Goal: Information Seeking & Learning: Learn about a topic

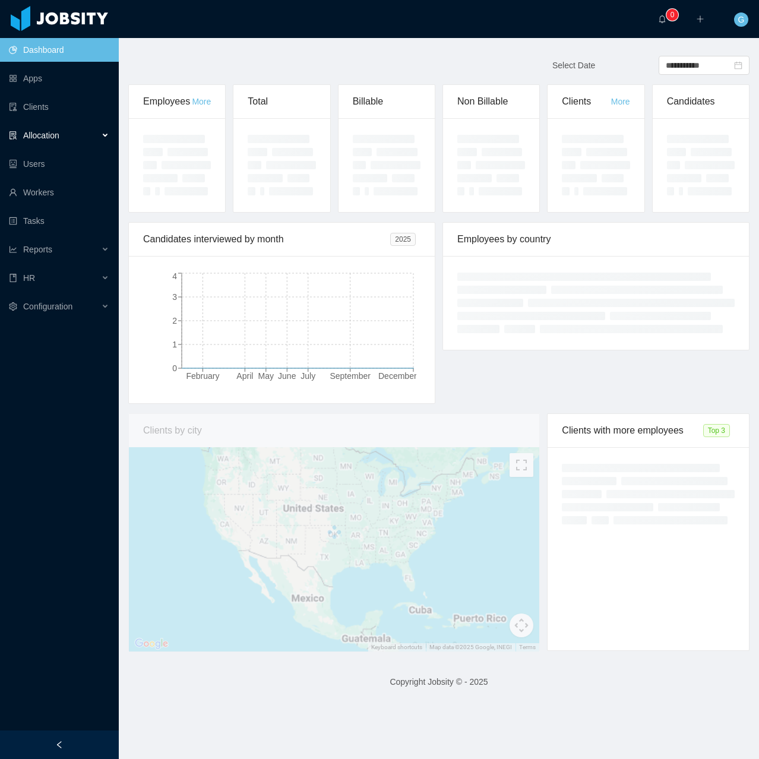
click at [68, 141] on div "Allocation" at bounding box center [59, 135] width 119 height 24
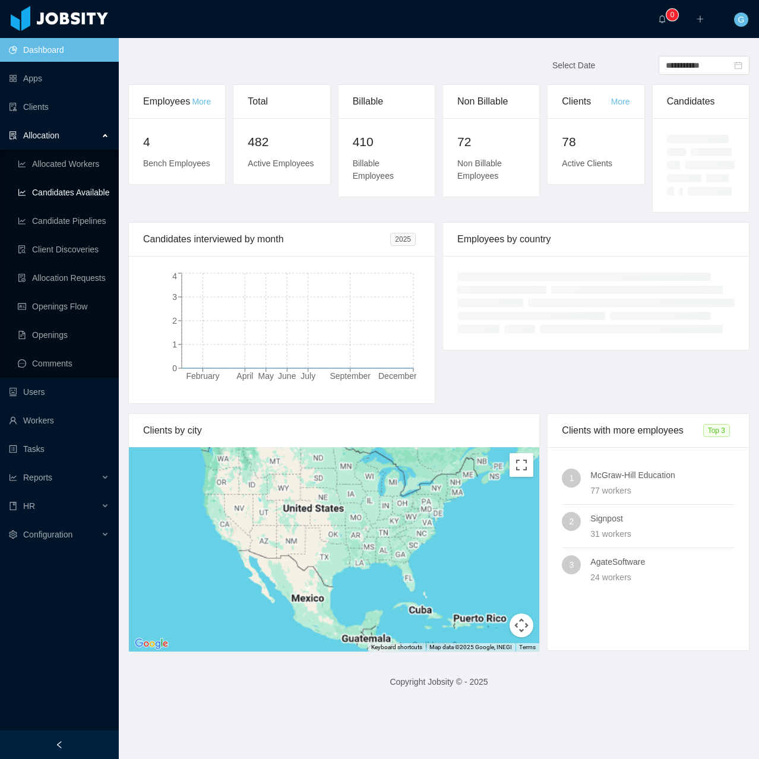
click at [78, 198] on link "Candidates Available" at bounding box center [63, 192] width 91 height 24
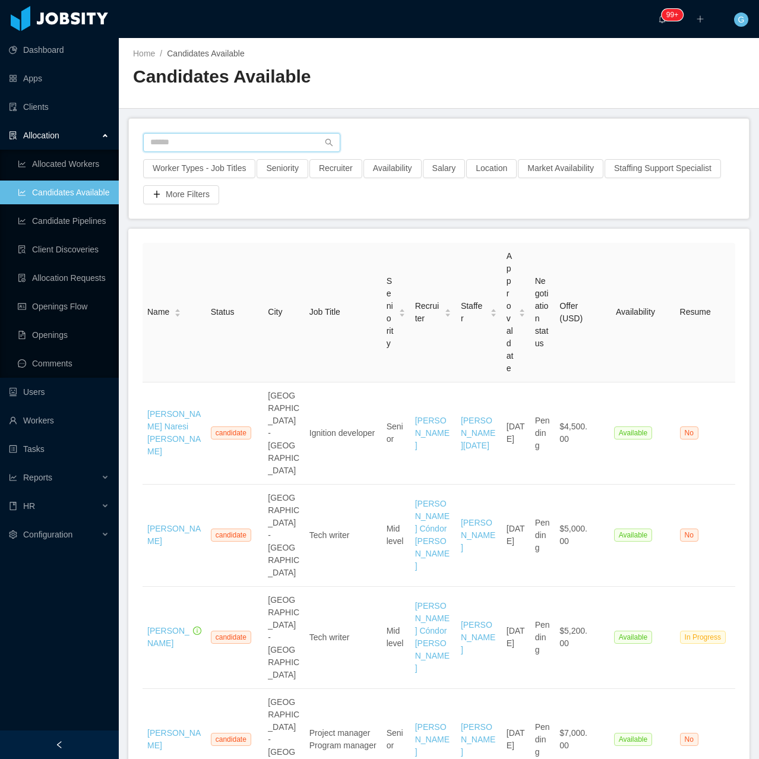
click at [242, 143] on input "text" at bounding box center [241, 142] width 197 height 19
click at [201, 154] on div at bounding box center [438, 146] width 591 height 26
click at [205, 141] on input "text" at bounding box center [241, 142] width 197 height 19
click at [172, 170] on button "Worker Types - Job Titles" at bounding box center [199, 168] width 112 height 19
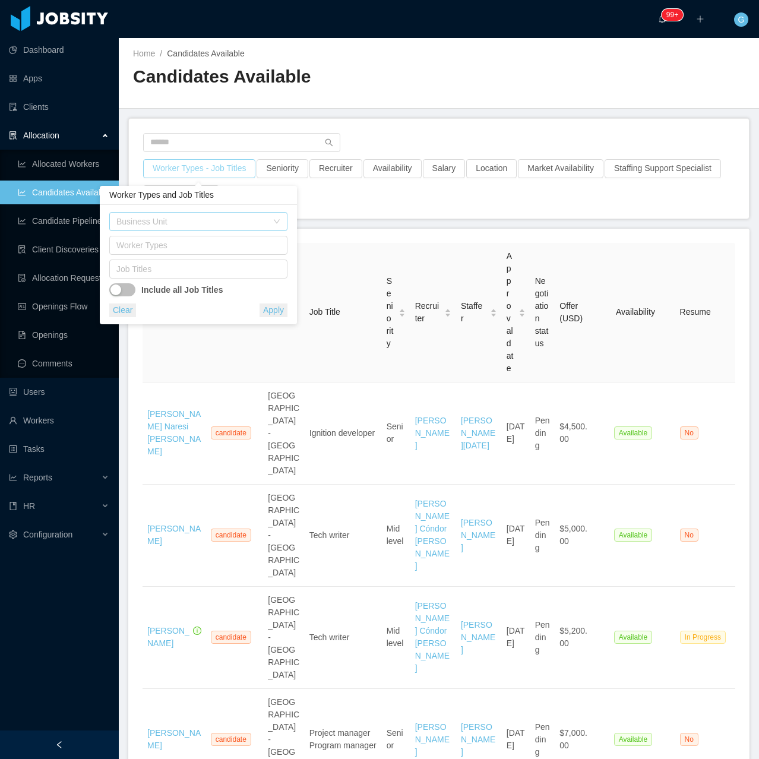
click at [153, 224] on div "Business Unit" at bounding box center [191, 221] width 151 height 12
click at [137, 248] on li "IT" at bounding box center [198, 245] width 178 height 19
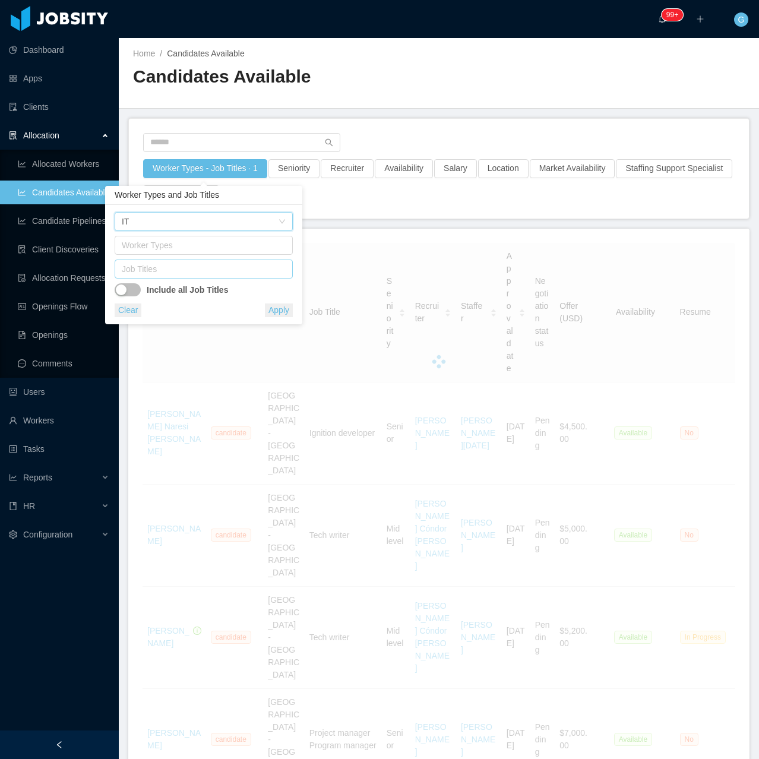
click at [157, 270] on div "Job Titles" at bounding box center [201, 269] width 159 height 12
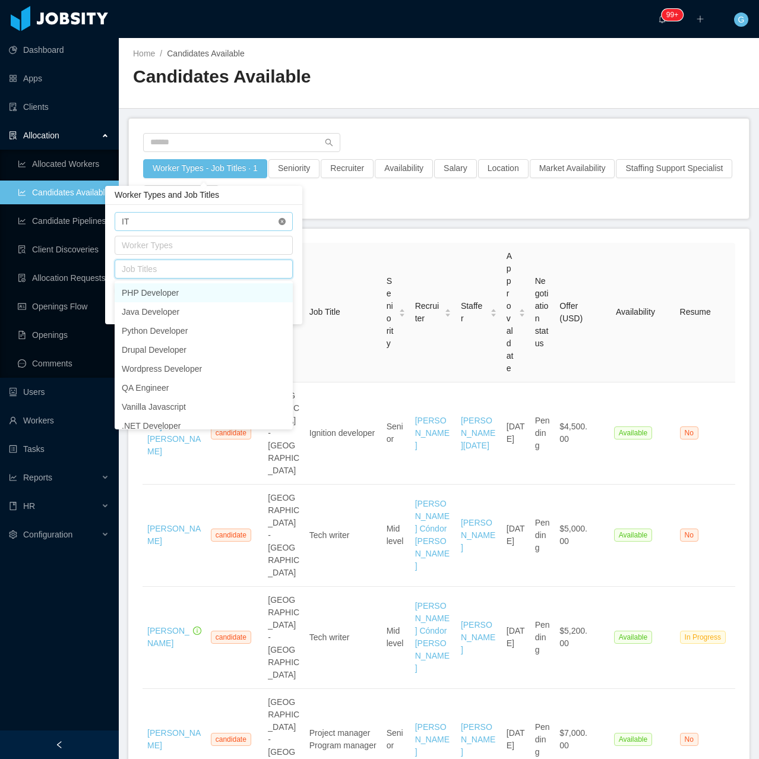
click at [280, 223] on icon "icon: close-circle" at bounding box center [281, 221] width 7 height 7
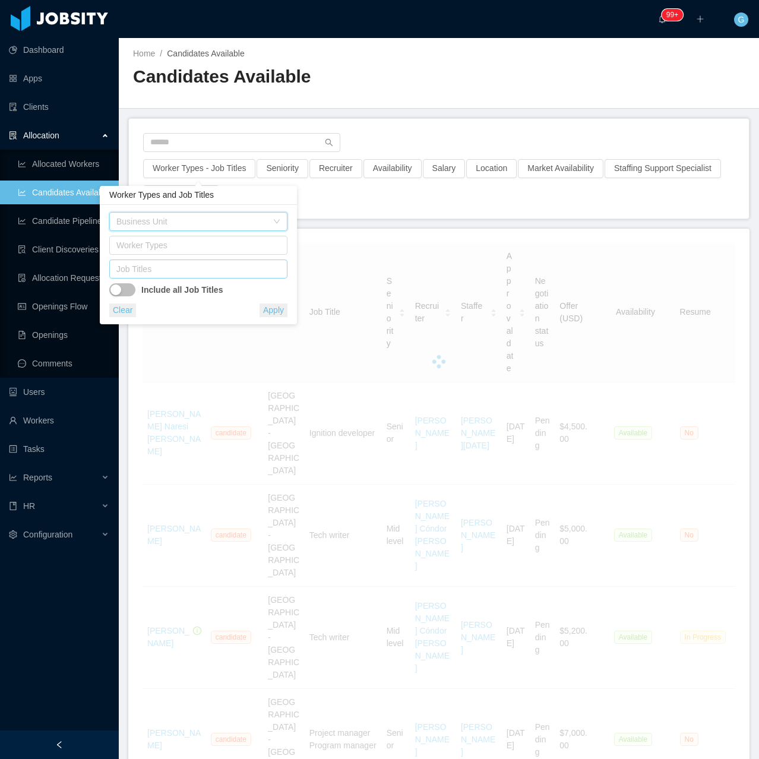
click at [148, 271] on div "Job Titles" at bounding box center [195, 269] width 159 height 12
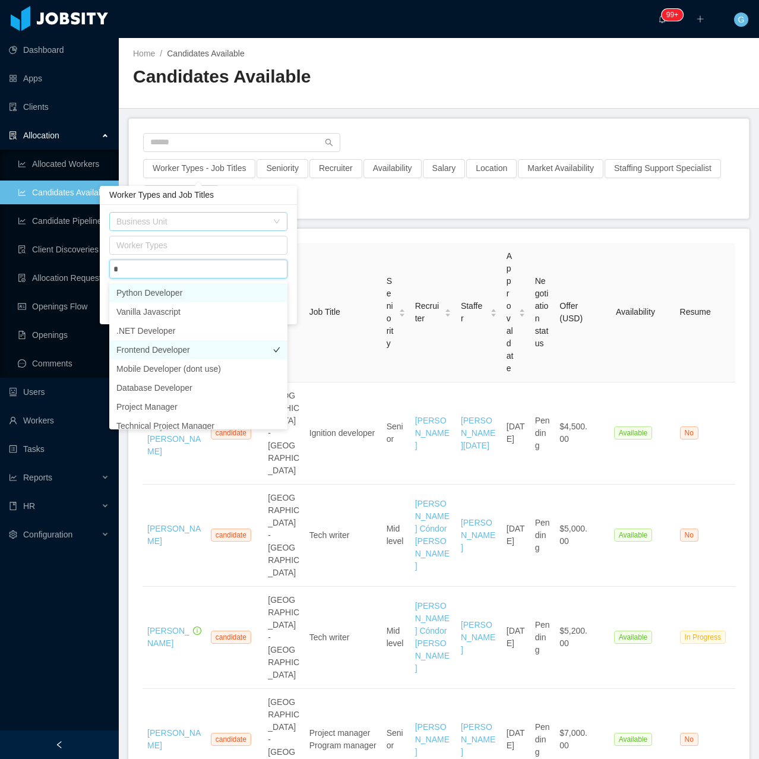
type input "**"
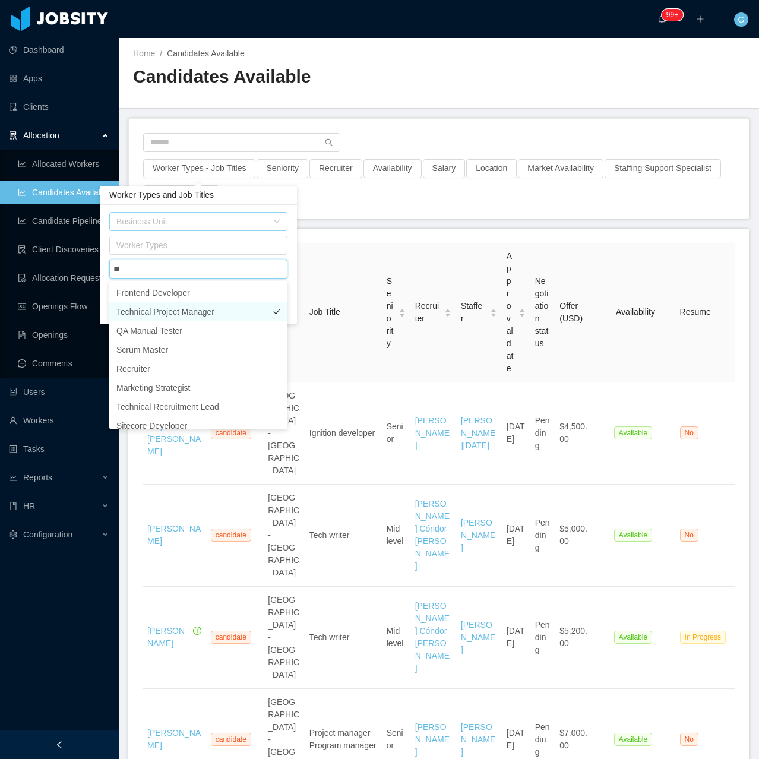
click at [165, 310] on li "Technical Project Manager" at bounding box center [198, 311] width 178 height 19
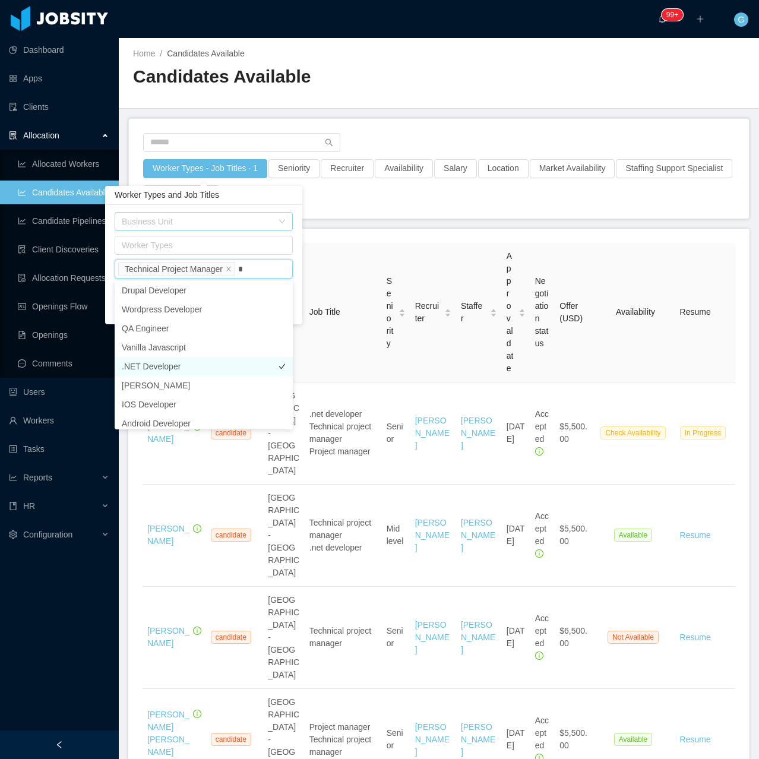
scroll to position [2, 0]
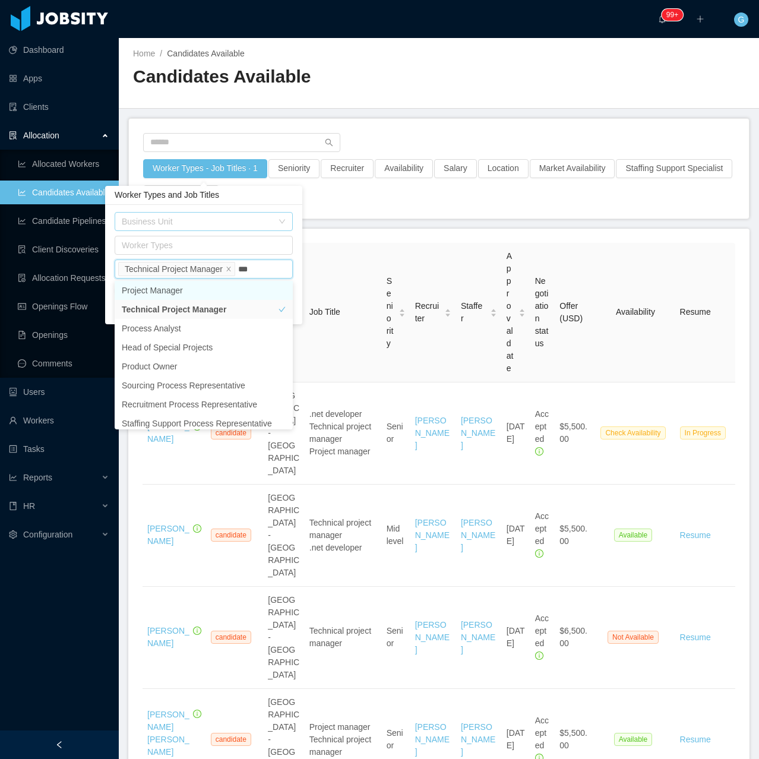
type input "****"
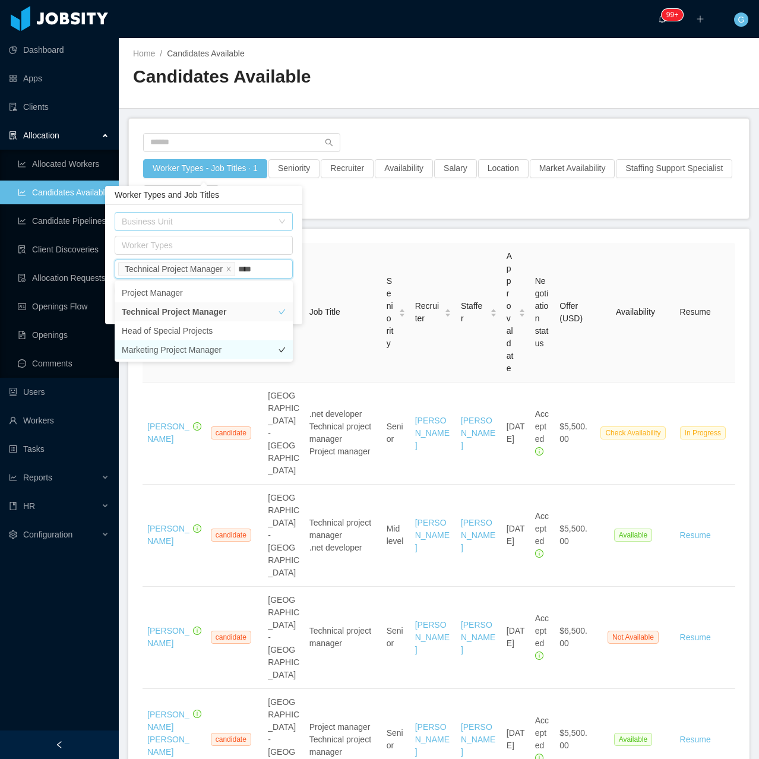
click at [202, 346] on li "Marketing Project Manager" at bounding box center [204, 349] width 178 height 19
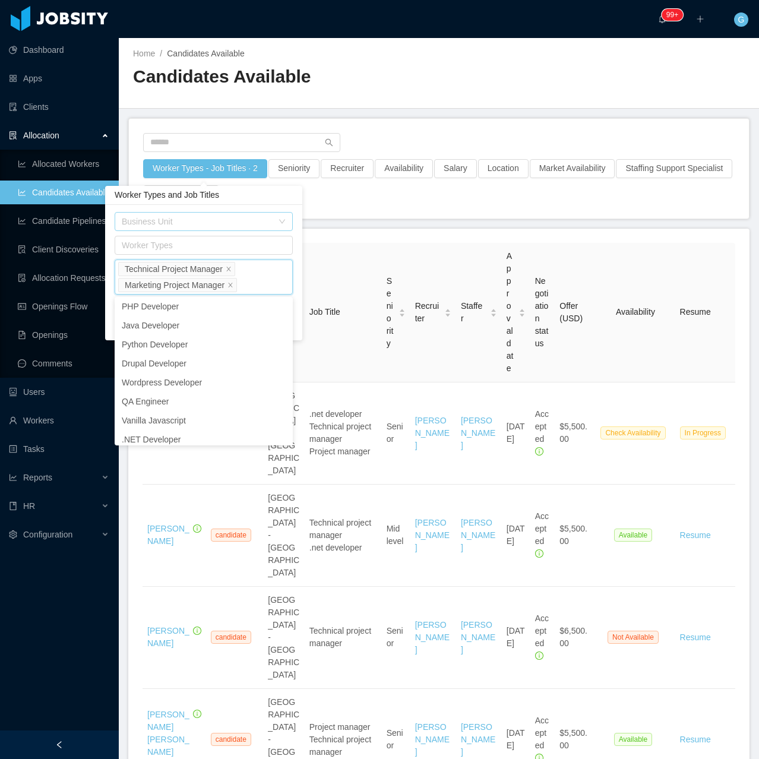
click at [227, 286] on li "Marketing Project Manager" at bounding box center [177, 285] width 119 height 14
click at [229, 286] on icon "icon: close" at bounding box center [230, 285] width 6 height 6
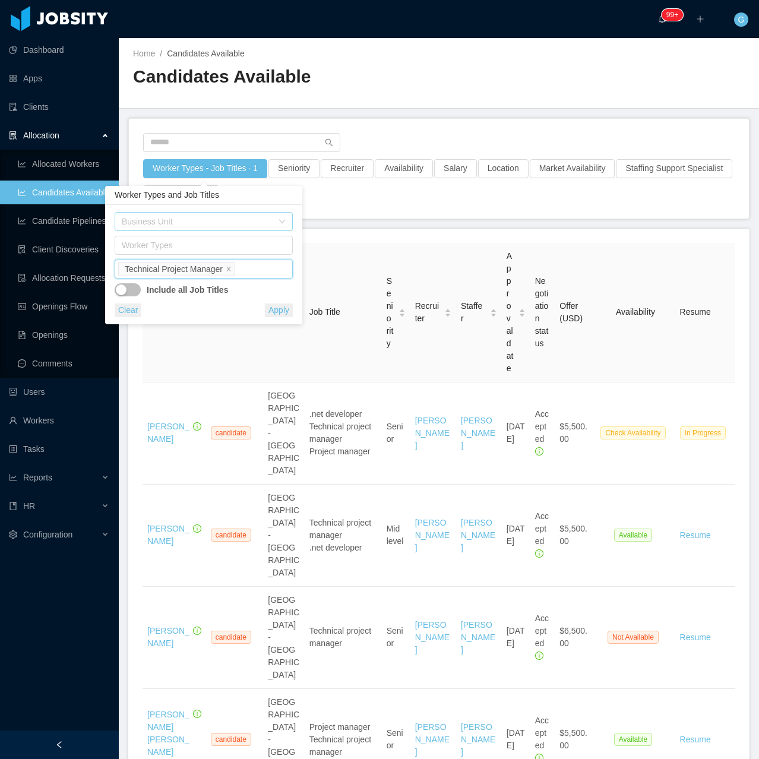
click at [243, 275] on div "Job Titles Technical Project Manager" at bounding box center [201, 269] width 167 height 18
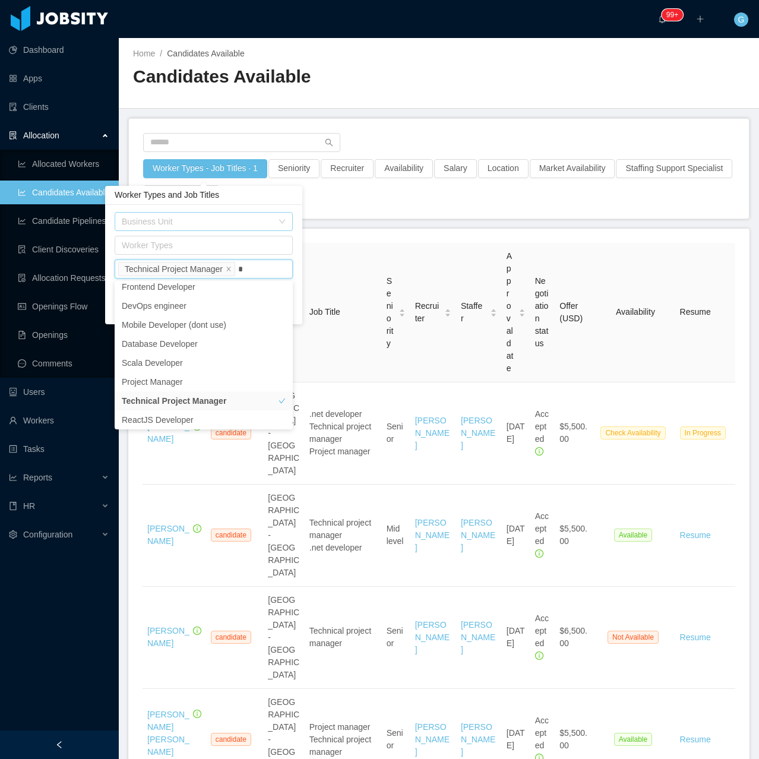
scroll to position [2, 0]
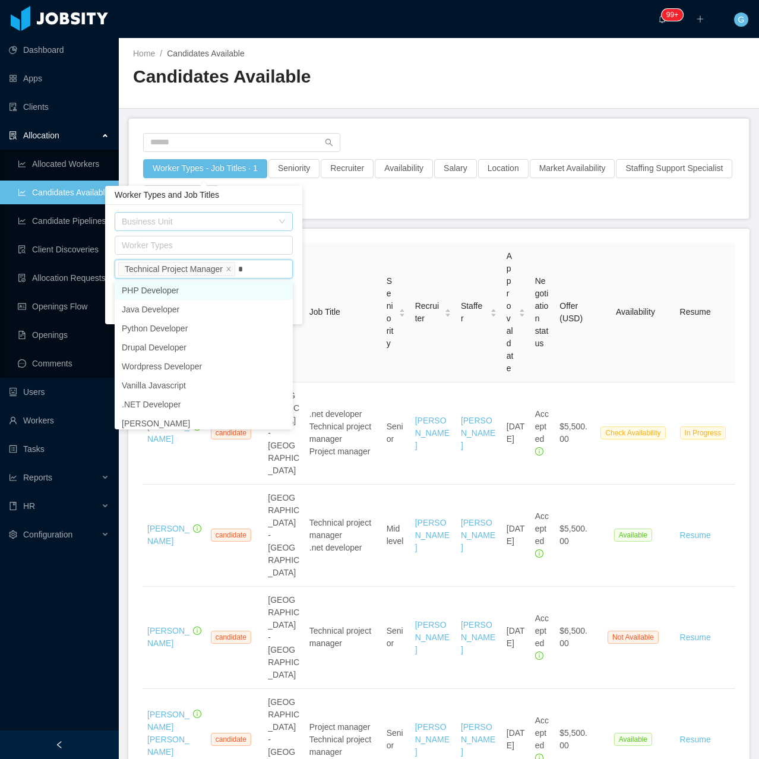
type input "**"
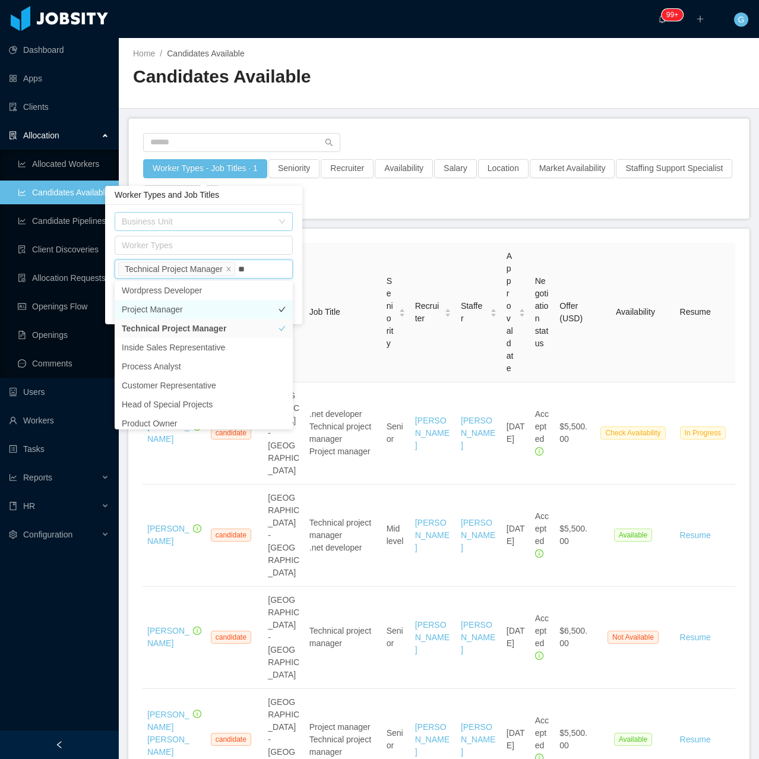
click at [192, 309] on li "Project Manager" at bounding box center [204, 309] width 178 height 19
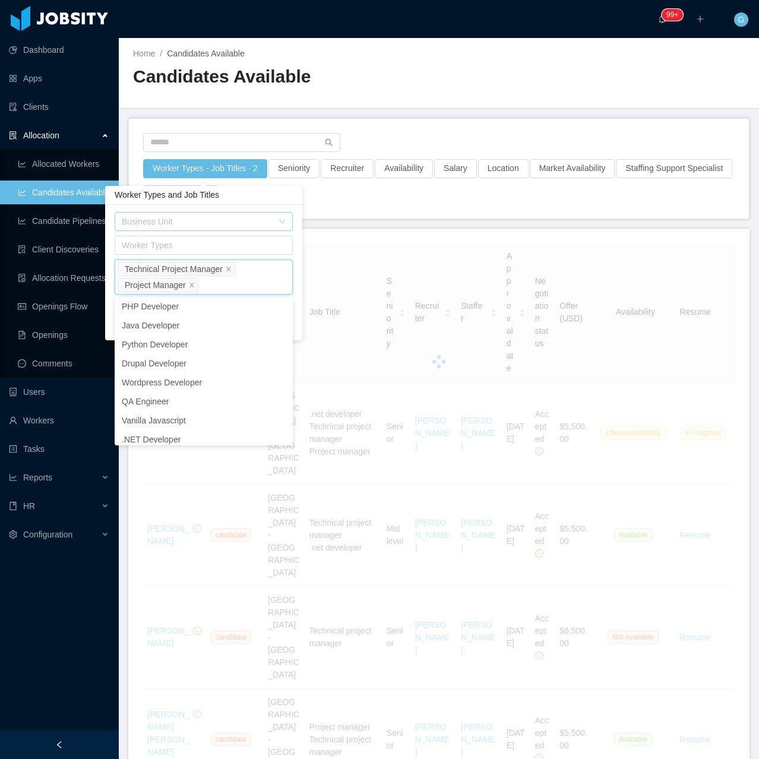
click at [301, 242] on div "Business Unit Worker Types Job Titles Technical Project Manager Project Manager…" at bounding box center [203, 272] width 197 height 135
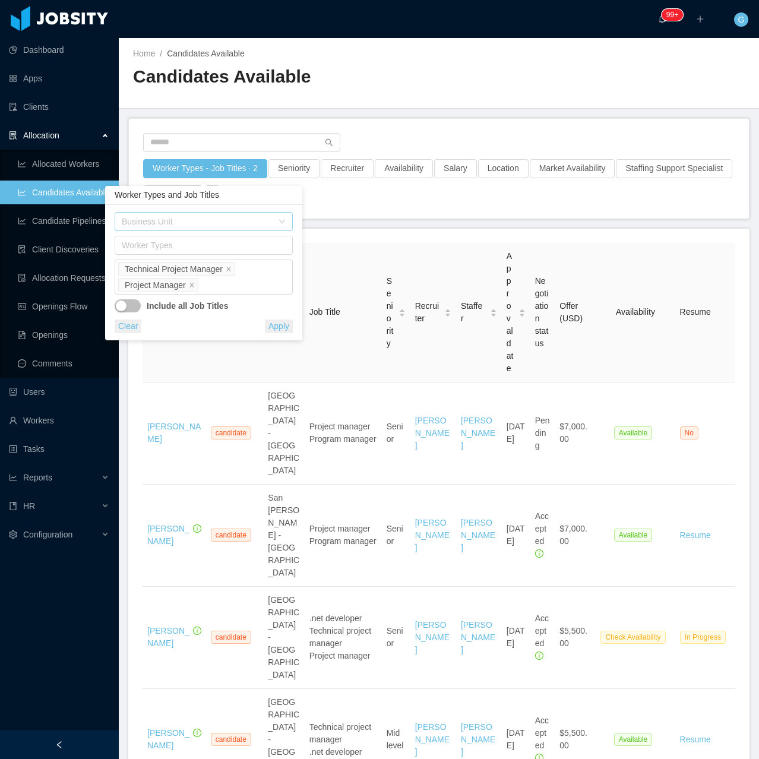
click at [282, 323] on button "Apply" at bounding box center [279, 326] width 28 height 14
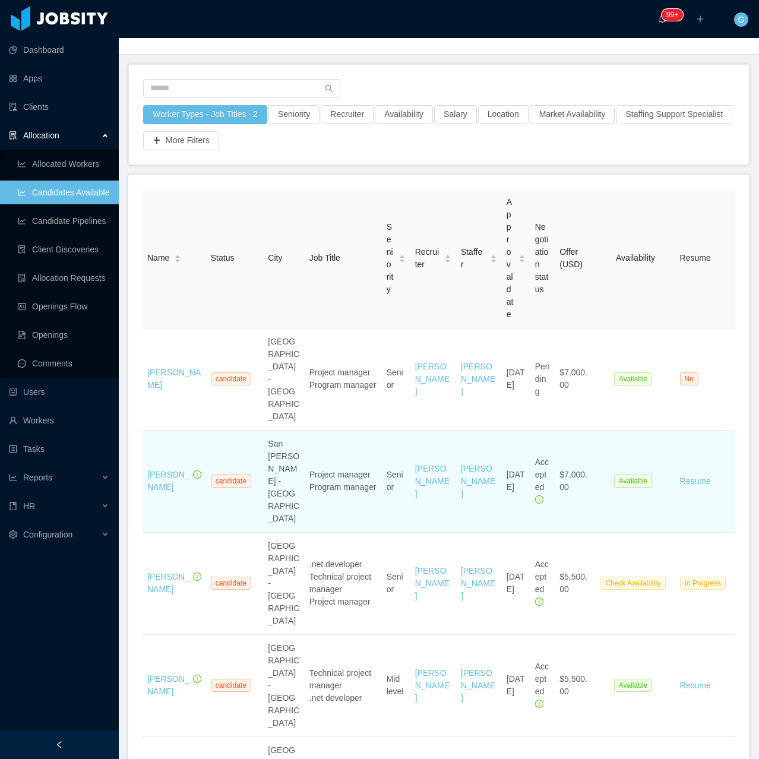
scroll to position [59, 0]
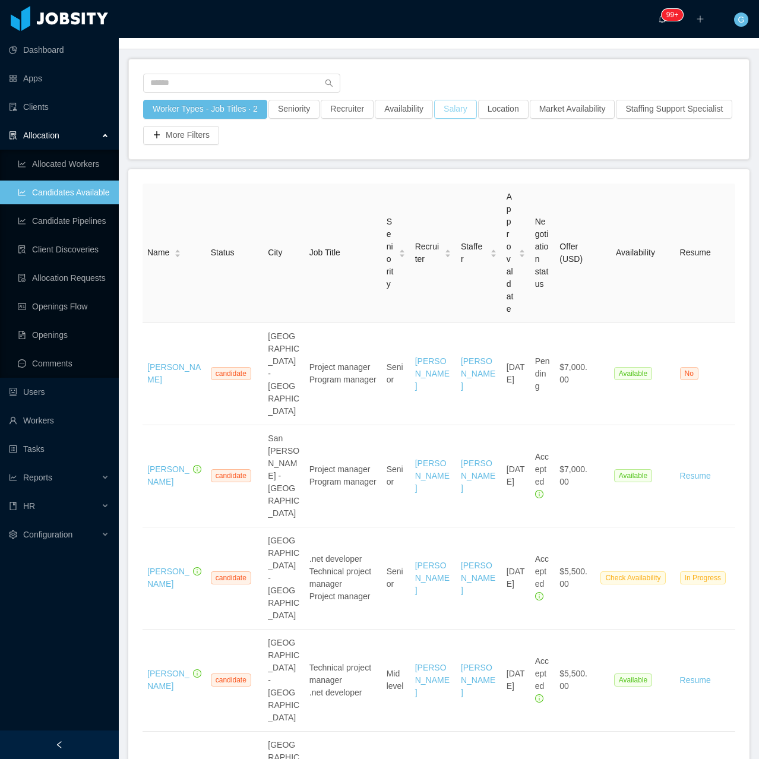
click at [453, 108] on button "Salary" at bounding box center [455, 109] width 43 height 19
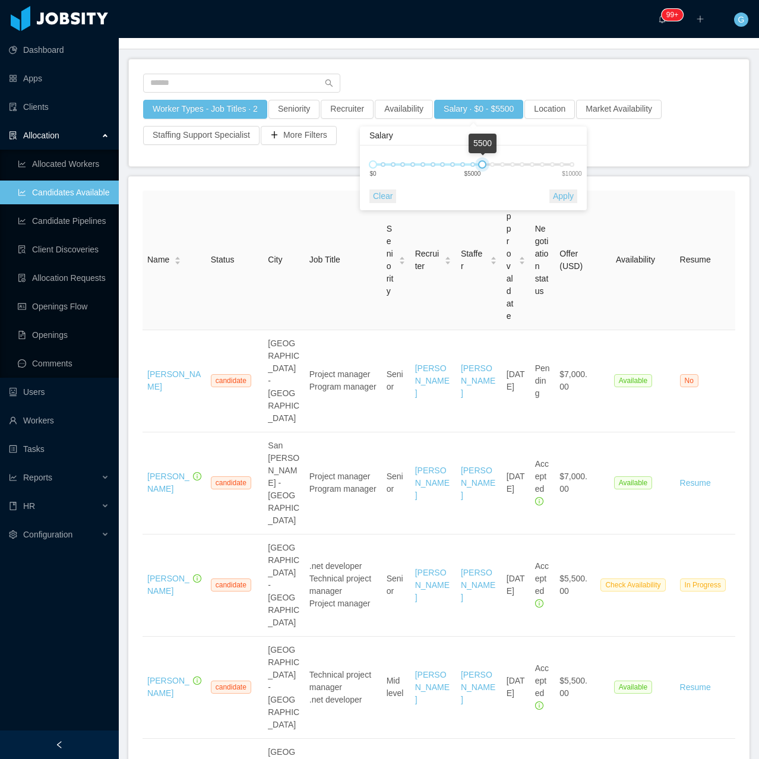
drag, startPoint x: 547, startPoint y: 167, endPoint x: 480, endPoint y: 164, distance: 67.7
click at [480, 164] on div at bounding box center [482, 164] width 8 height 8
click at [558, 192] on button "Apply" at bounding box center [563, 196] width 28 height 14
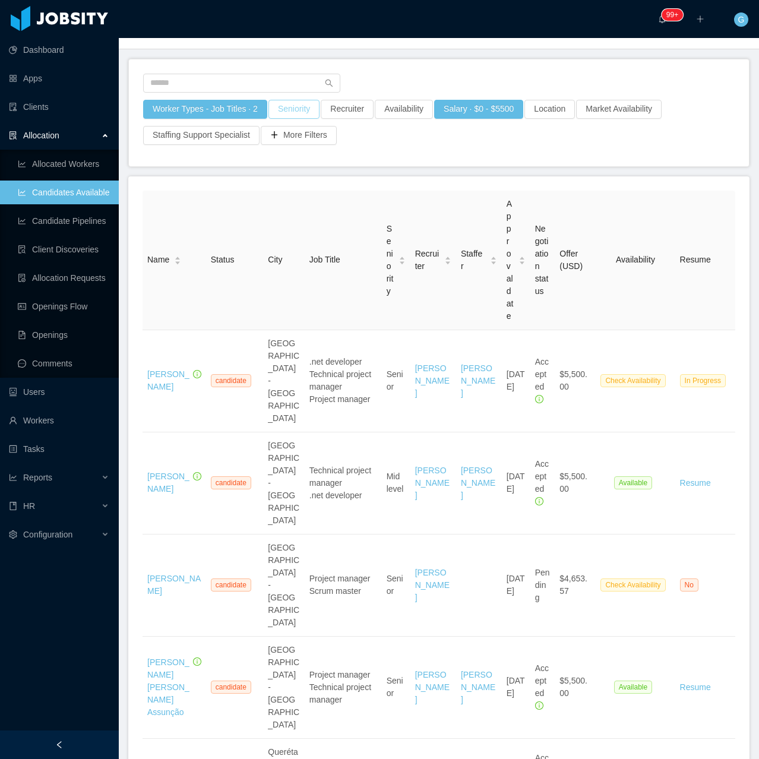
click at [301, 115] on button "Seniority" at bounding box center [293, 109] width 51 height 19
click at [247, 157] on div "Seniorities" at bounding box center [288, 162] width 159 height 12
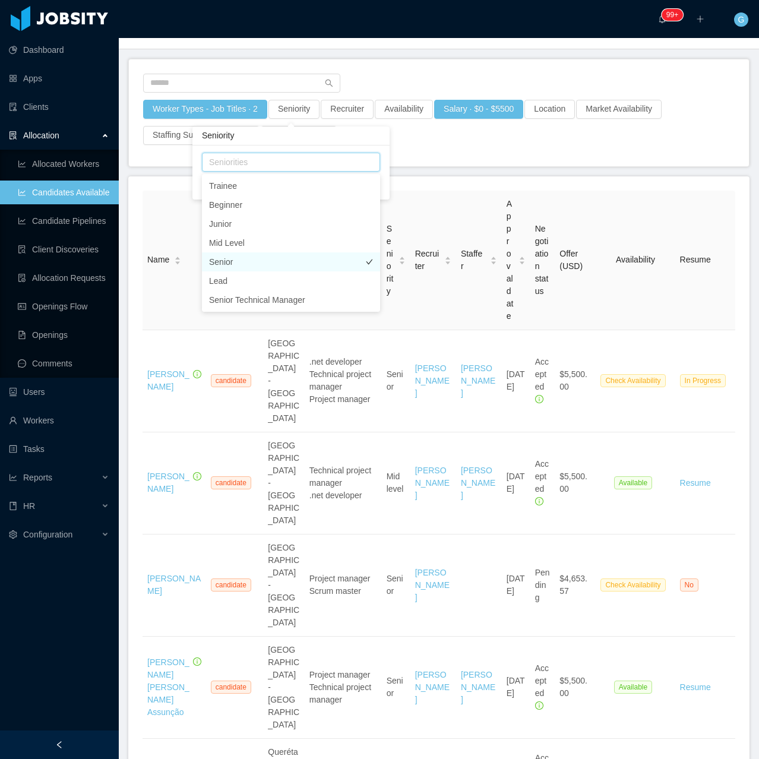
click at [239, 266] on li "Senior" at bounding box center [291, 261] width 178 height 19
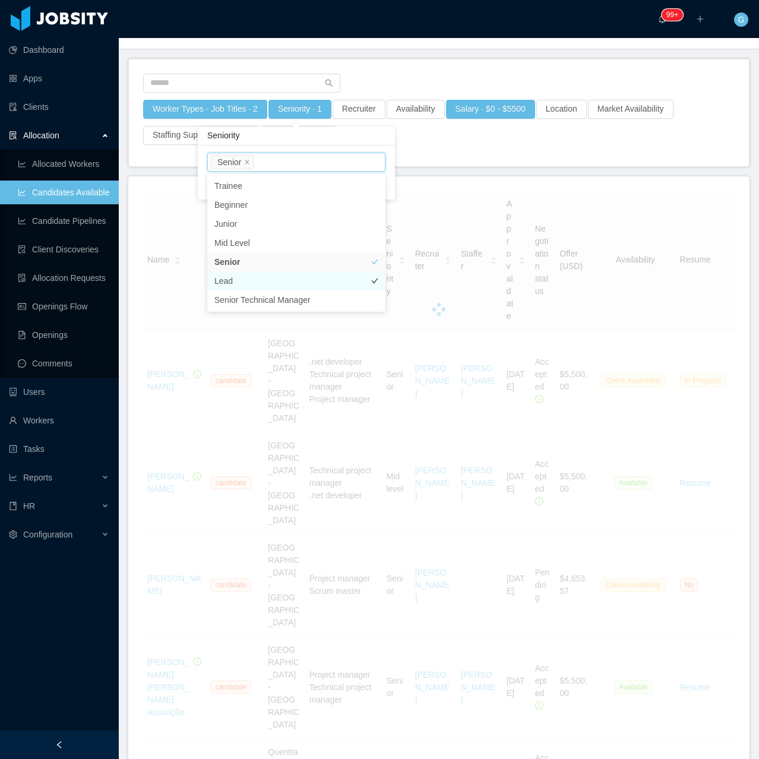
click at [243, 274] on li "Lead" at bounding box center [296, 280] width 178 height 19
click at [254, 296] on li "Senior Technical Manager" at bounding box center [296, 299] width 178 height 19
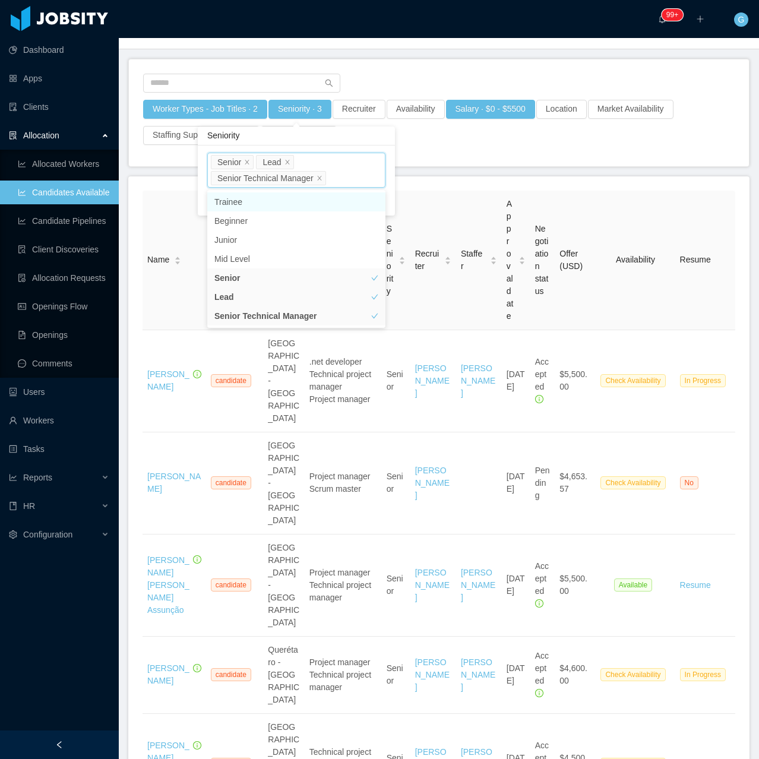
click at [390, 190] on div "Seniorities Senior Lead Senior Technical Manager Clear Apply" at bounding box center [296, 180] width 197 height 70
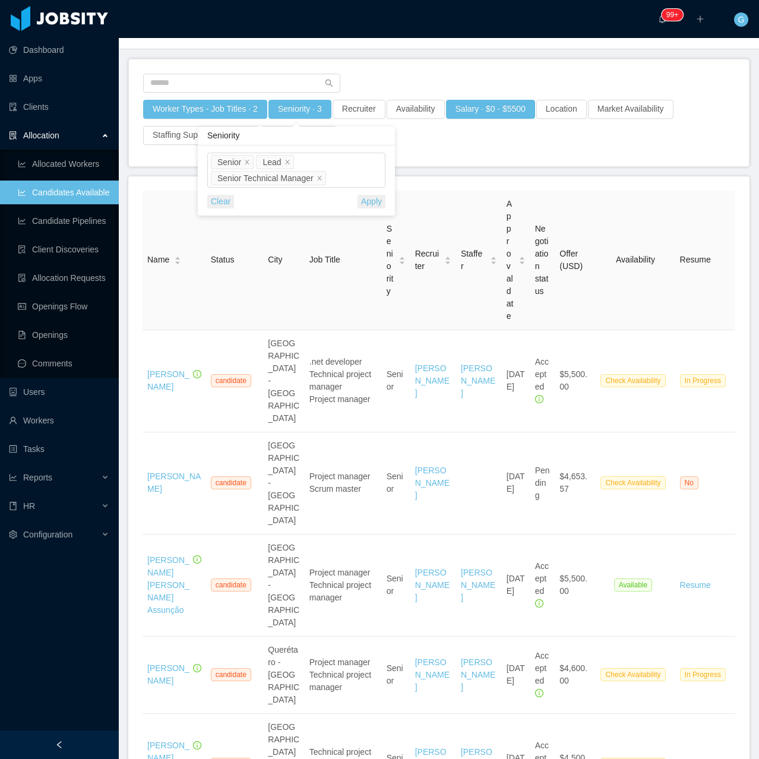
click at [368, 207] on button "Apply" at bounding box center [371, 202] width 28 height 14
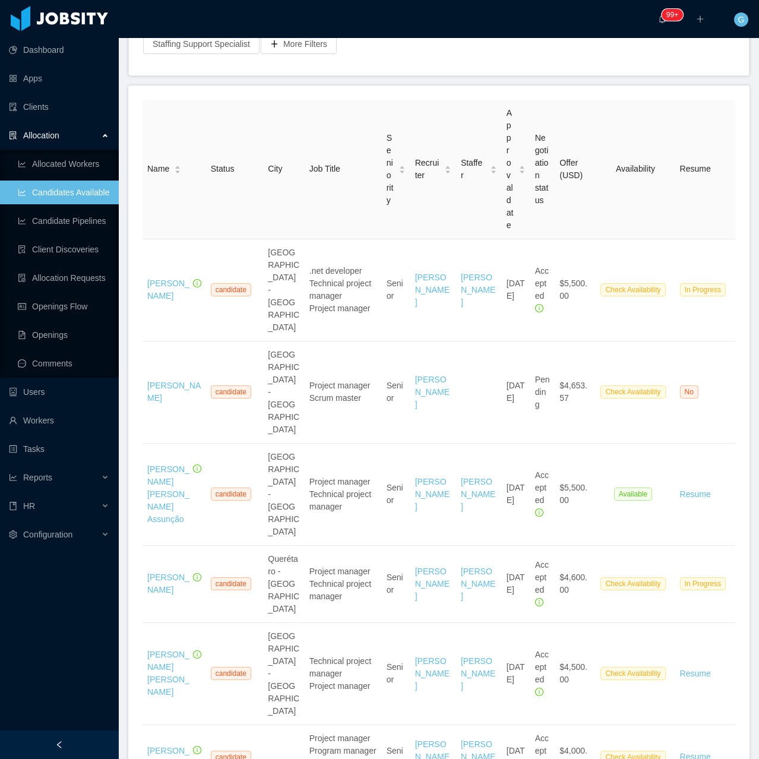
scroll to position [65, 0]
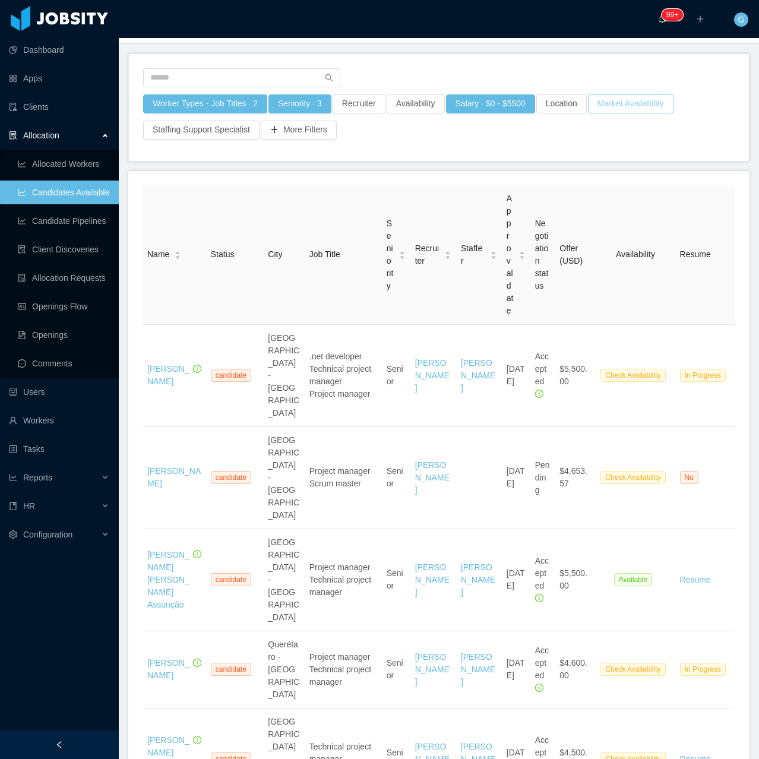
click at [620, 104] on button "Market Availability" at bounding box center [630, 103] width 85 height 19
click at [385, 157] on div "Worker Types - Job Titles · 2 Seniority · 3 Recruiter Availability Salary · $0 …" at bounding box center [439, 107] width 620 height 107
click at [302, 129] on button "More Filters" at bounding box center [299, 130] width 76 height 19
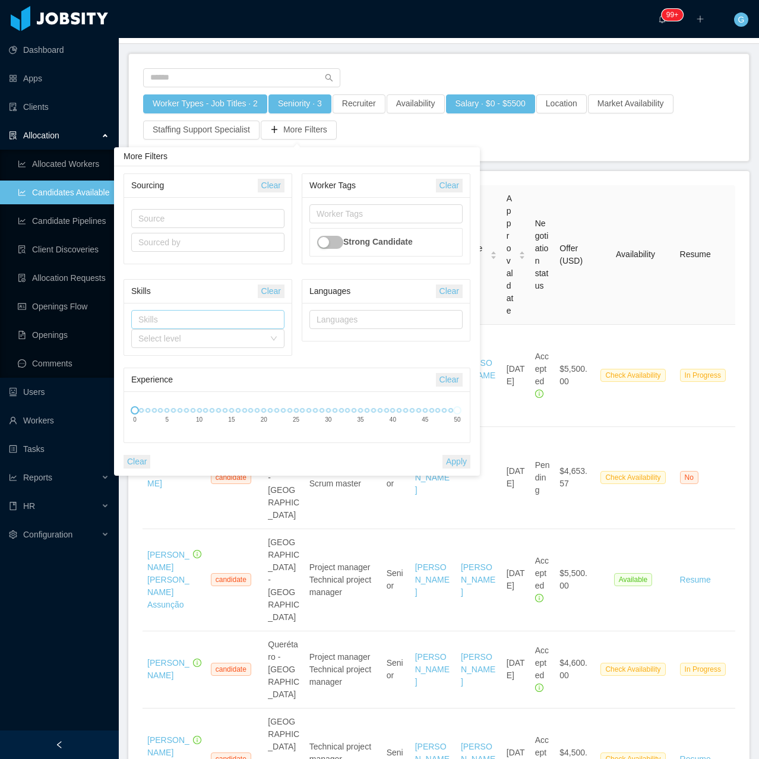
click at [176, 321] on div "Skills" at bounding box center [205, 319] width 134 height 12
click at [230, 325] on div "Skills" at bounding box center [205, 319] width 134 height 12
type input "******"
click at [183, 363] on li "Salesforce" at bounding box center [207, 362] width 153 height 19
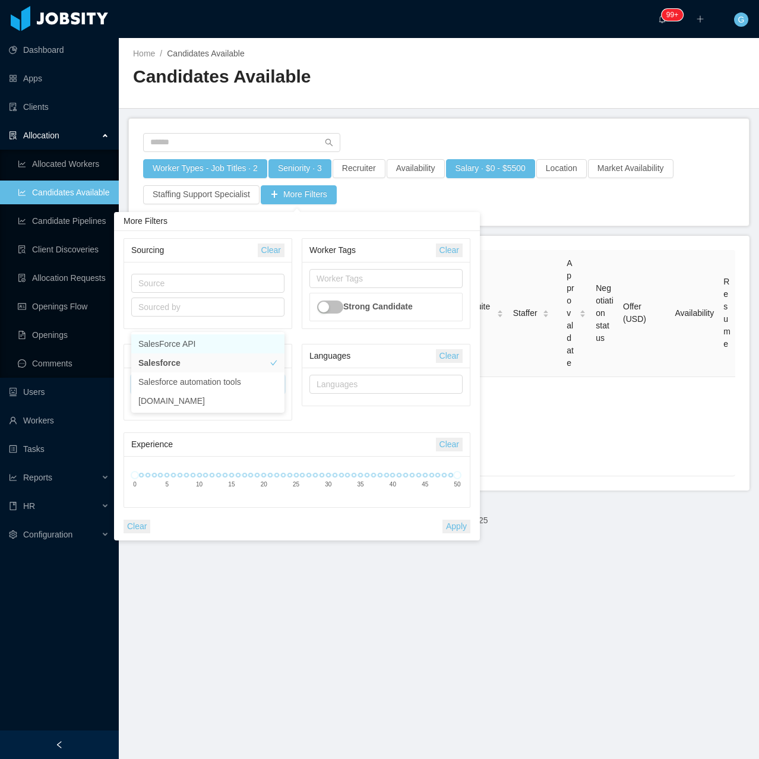
click at [452, 535] on div "Sourcing Clear Source Sourced by Worker Tags Clear Worker Tags Strong Candidate…" at bounding box center [297, 385] width 366 height 309
click at [451, 530] on button "Apply" at bounding box center [456, 526] width 28 height 14
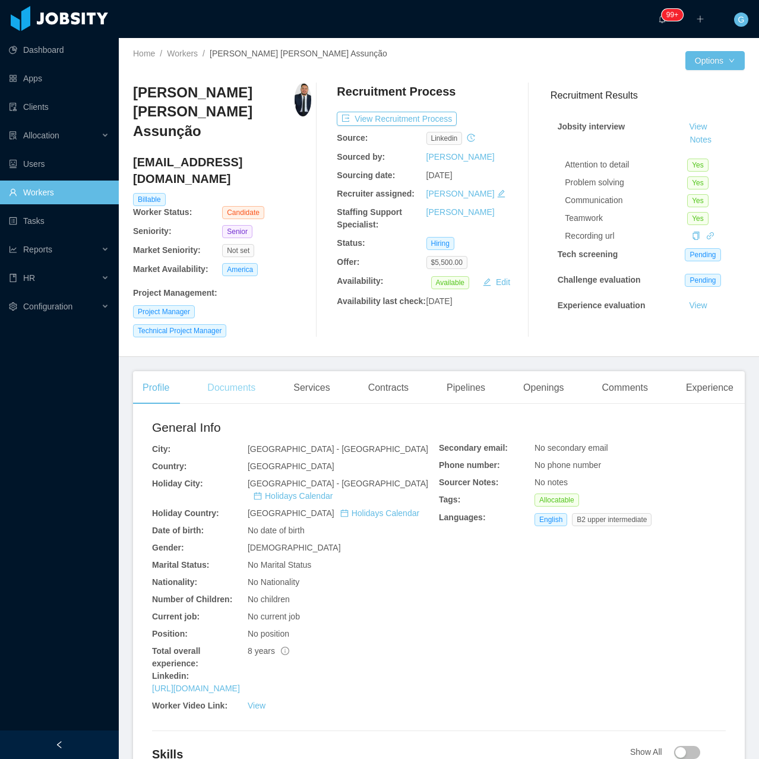
click at [213, 371] on div "Documents" at bounding box center [231, 387] width 67 height 33
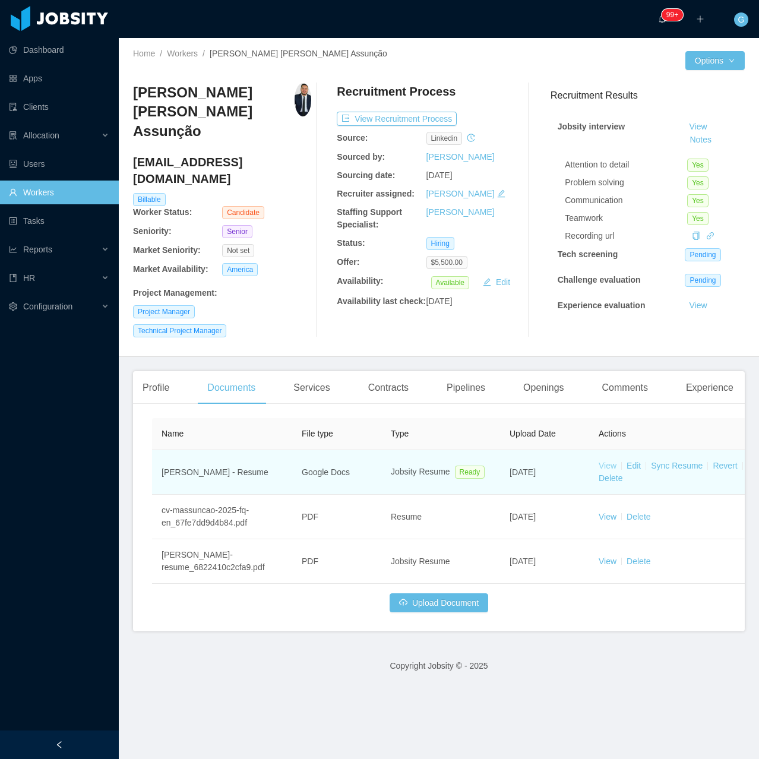
click at [606, 461] on link "View" at bounding box center [607, 465] width 18 height 9
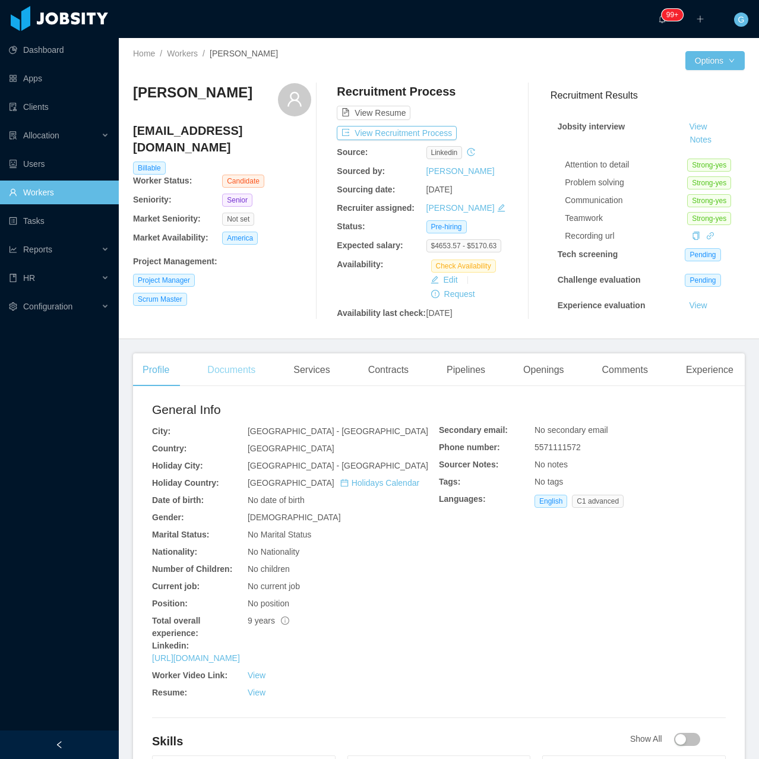
click at [236, 374] on div "Documents" at bounding box center [231, 369] width 67 height 33
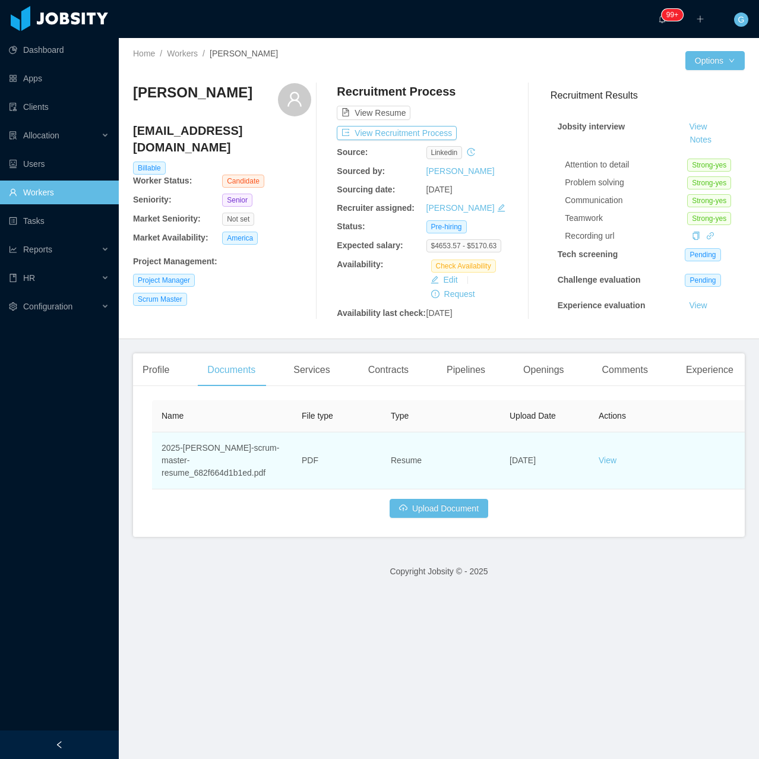
click at [601, 467] on td "View" at bounding box center [678, 460] width 178 height 57
click at [610, 462] on link "View" at bounding box center [607, 459] width 18 height 9
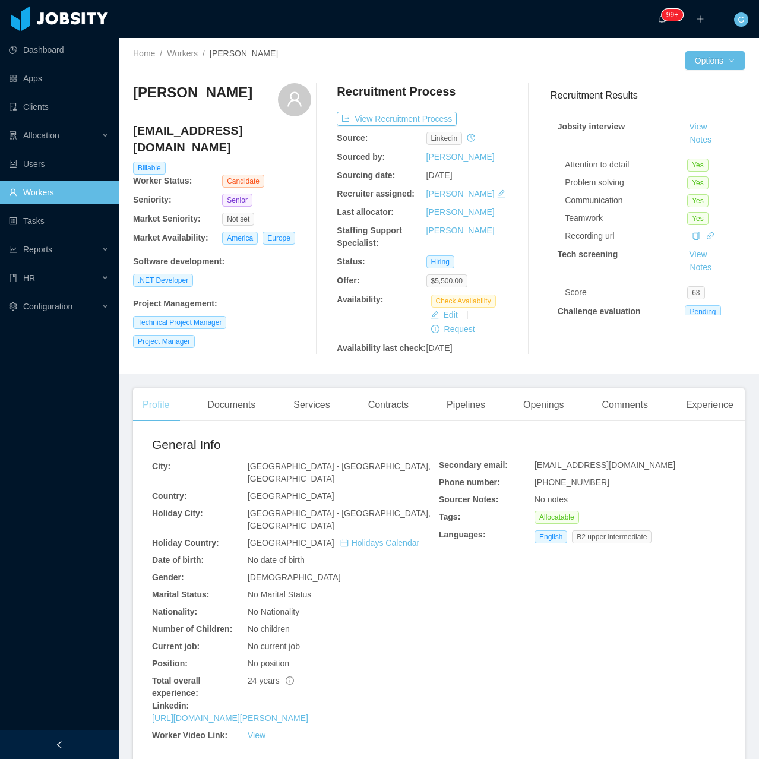
click at [161, 403] on div "Profile" at bounding box center [156, 404] width 46 height 33
click at [223, 404] on div "Documents" at bounding box center [231, 404] width 67 height 33
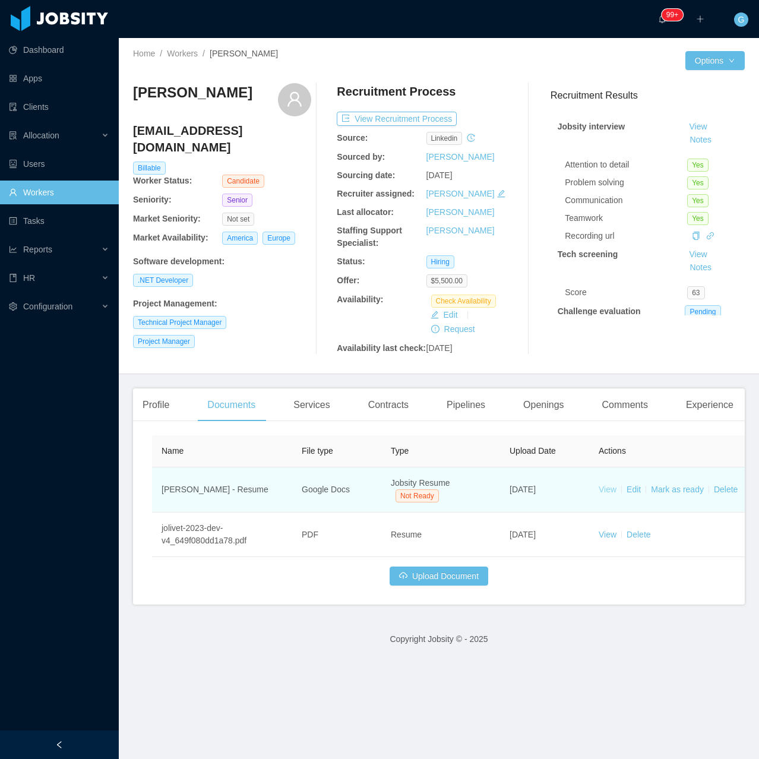
click at [611, 494] on link "View" at bounding box center [607, 488] width 18 height 9
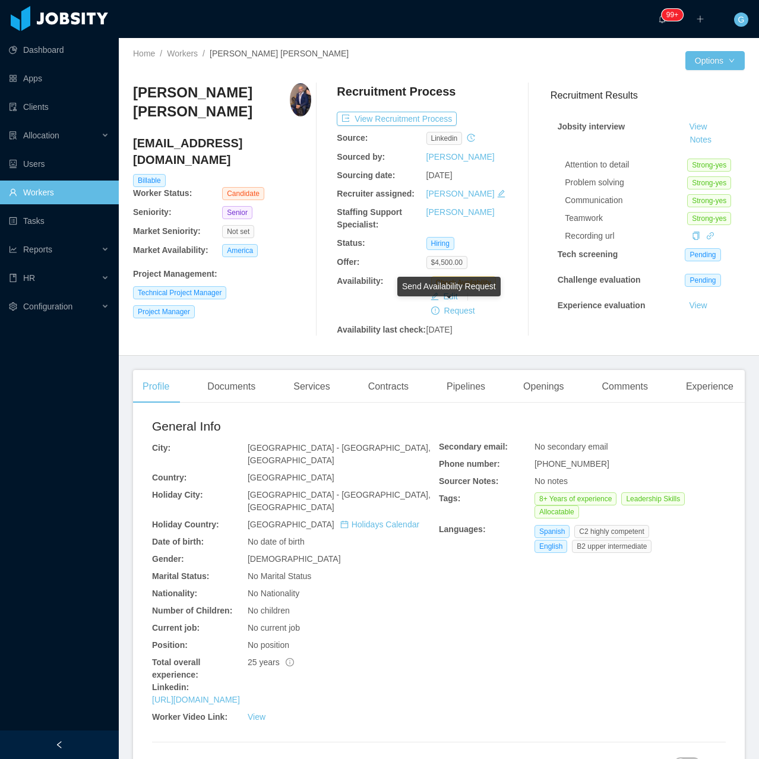
click at [442, 297] on div "Send Availability Request" at bounding box center [448, 289] width 103 height 24
click at [378, 301] on div "Availability: Check Availability Edit Request" at bounding box center [426, 296] width 178 height 43
click at [430, 296] on button "Edit" at bounding box center [444, 296] width 37 height 14
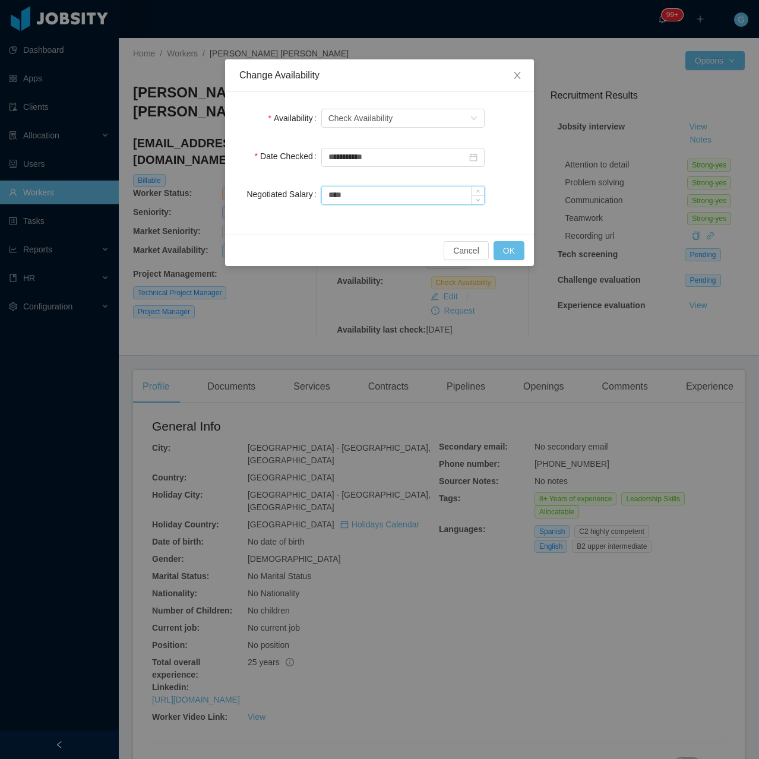
click at [363, 200] on input "****" at bounding box center [403, 195] width 162 height 18
click at [382, 108] on div "Select one Check Availability" at bounding box center [402, 118] width 163 height 24
click at [380, 122] on div "Check Availability" at bounding box center [360, 118] width 65 height 18
click at [355, 156] on li "Not Available" at bounding box center [402, 160] width 163 height 19
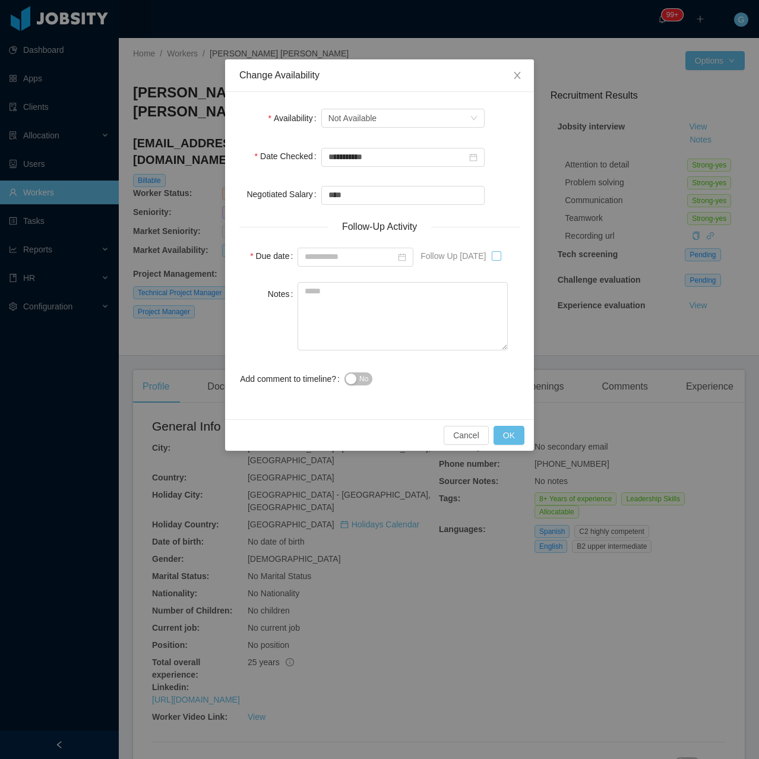
click at [497, 262] on label at bounding box center [496, 256] width 9 height 24
type input "**********"
click at [514, 429] on button "OK" at bounding box center [508, 435] width 31 height 19
